Goal: Task Accomplishment & Management: Use online tool/utility

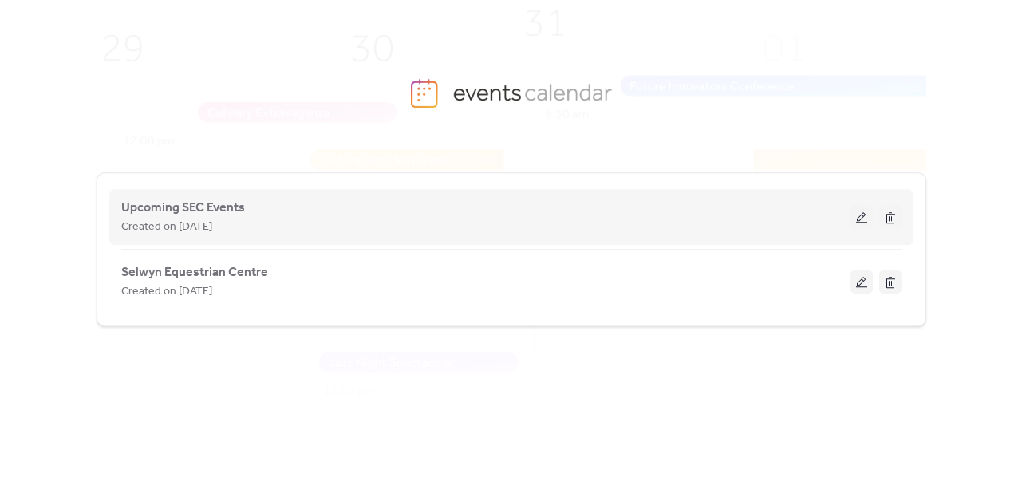
click at [887, 215] on button at bounding box center [890, 217] width 22 height 24
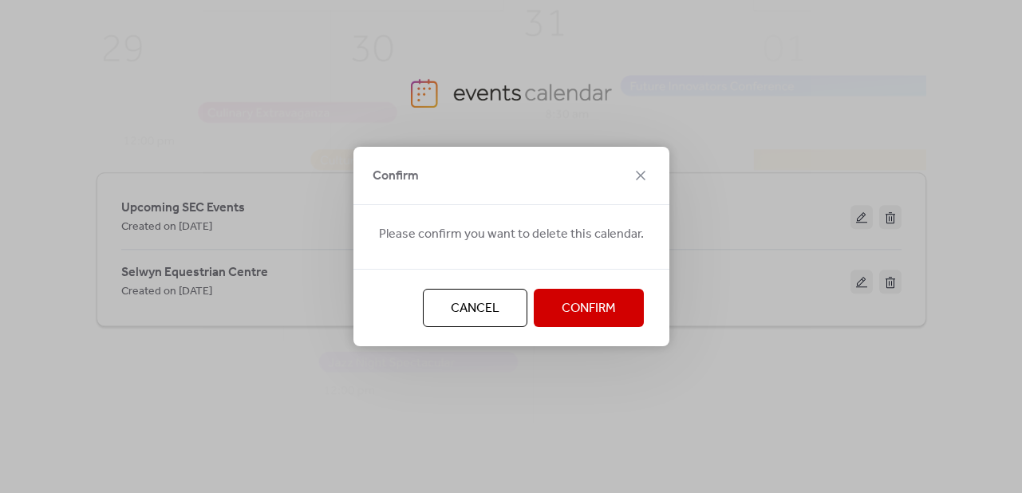
click at [573, 306] on span "Confirm" at bounding box center [589, 308] width 54 height 19
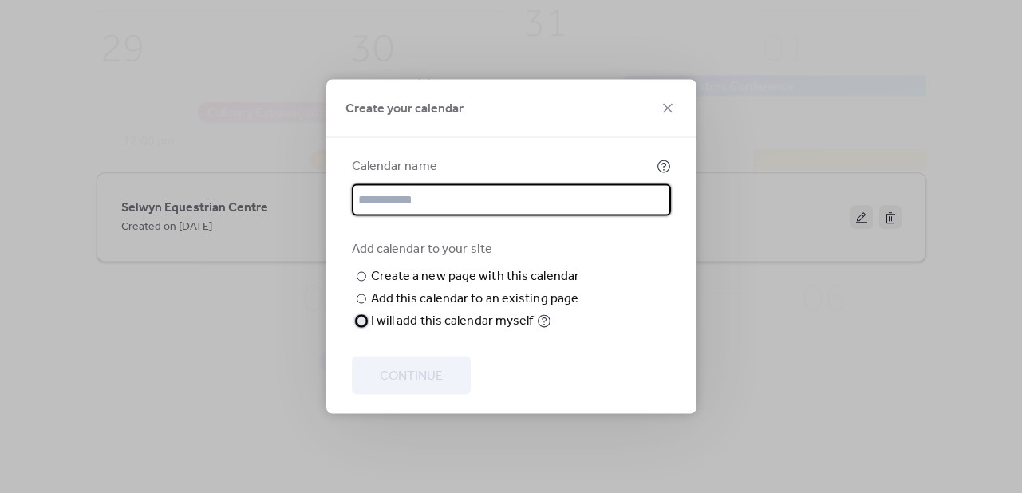
click at [447, 331] on div "I will add this calendar myself" at bounding box center [452, 321] width 163 height 19
click at [417, 200] on input "text" at bounding box center [511, 200] width 319 height 32
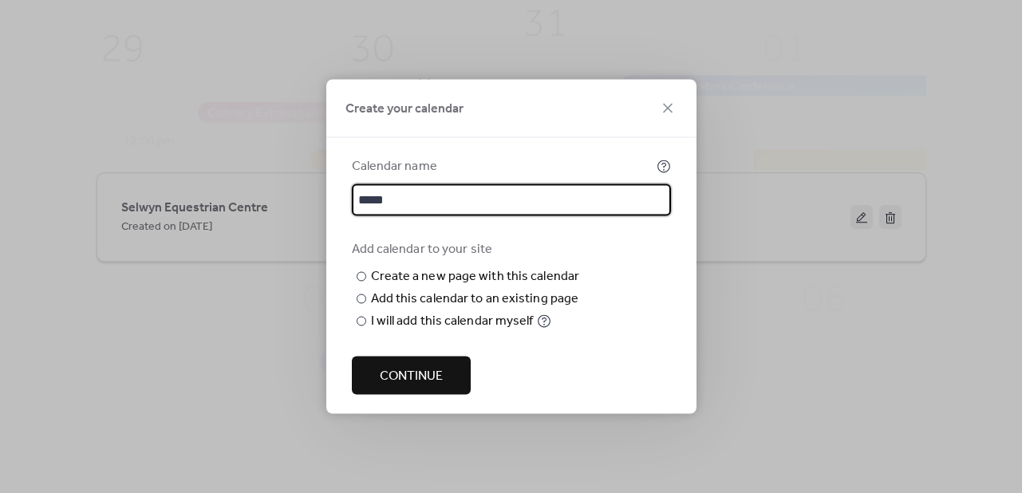
type input "**********"
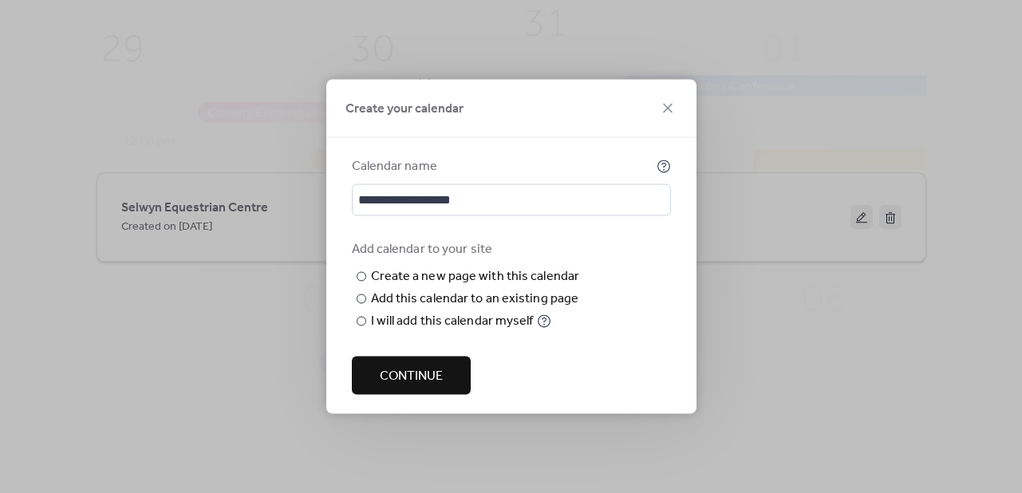
click at [376, 382] on button "Continue" at bounding box center [411, 376] width 119 height 38
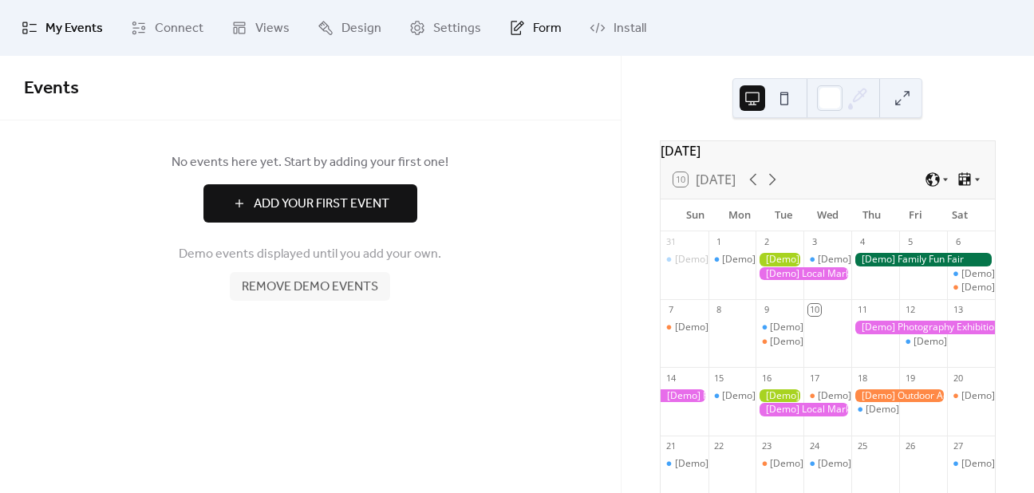
click at [551, 26] on span "Form" at bounding box center [547, 28] width 29 height 19
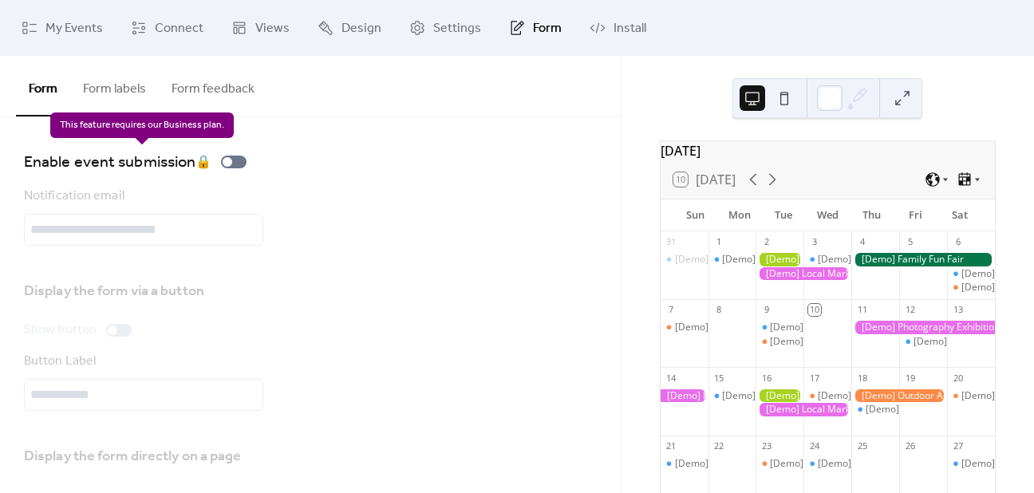
click at [230, 161] on div "Enable event submission 🔒" at bounding box center [138, 162] width 229 height 26
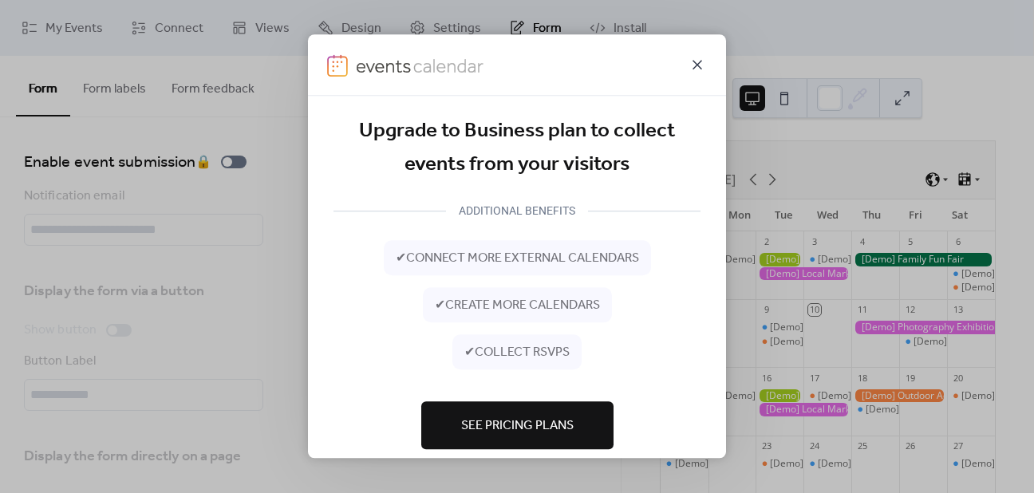
click at [696, 64] on icon at bounding box center [697, 64] width 19 height 19
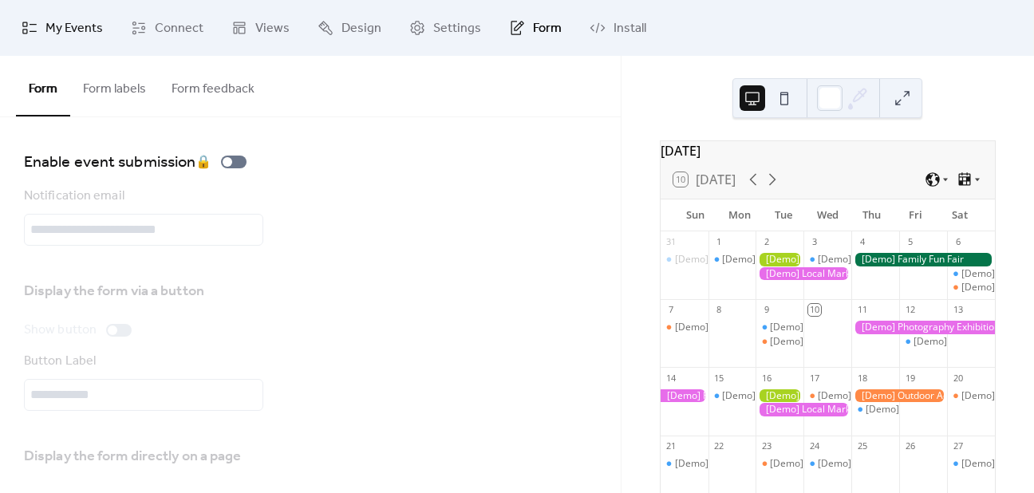
click at [72, 26] on span "My Events" at bounding box center [73, 28] width 57 height 19
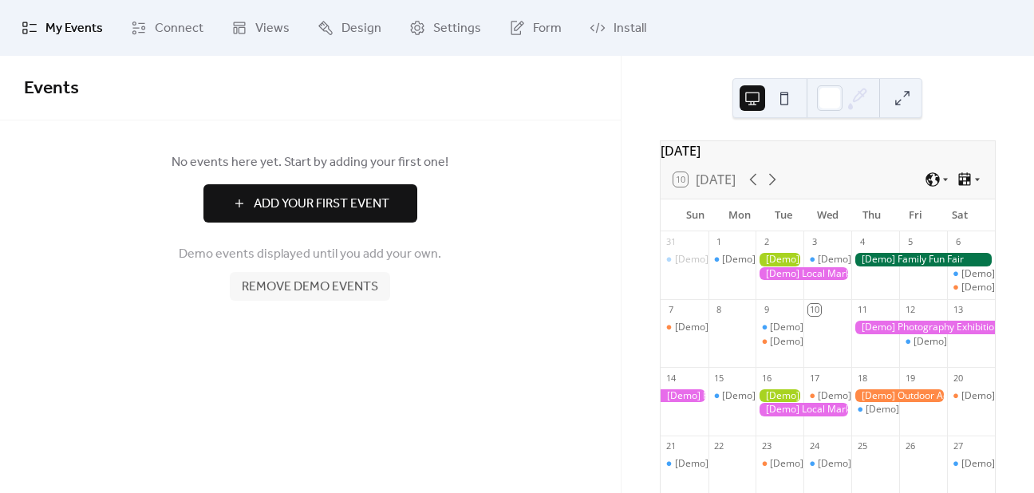
click at [321, 292] on span "Remove demo events" at bounding box center [310, 287] width 136 height 19
